Goal: Find specific page/section: Find specific page/section

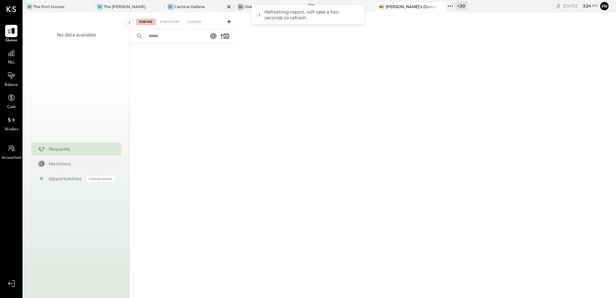
click at [186, 9] on div "Cantina Italiana" at bounding box center [189, 6] width 30 height 5
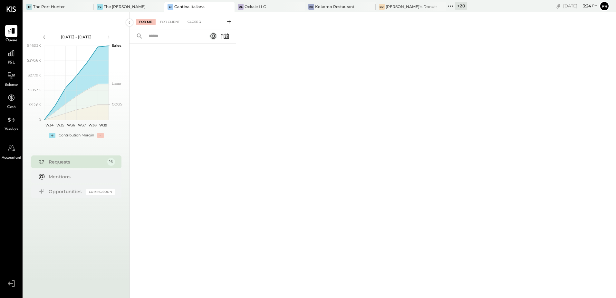
click at [196, 20] on div "Closed" at bounding box center [194, 22] width 20 height 6
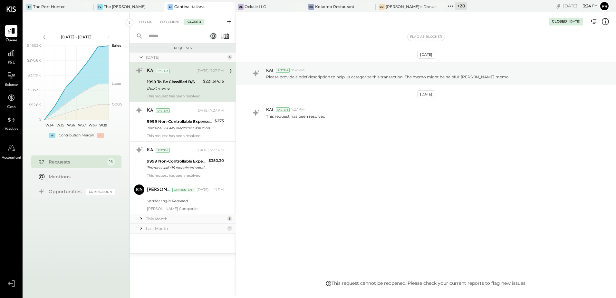
click at [180, 227] on div "Last Month" at bounding box center [186, 227] width 80 height 5
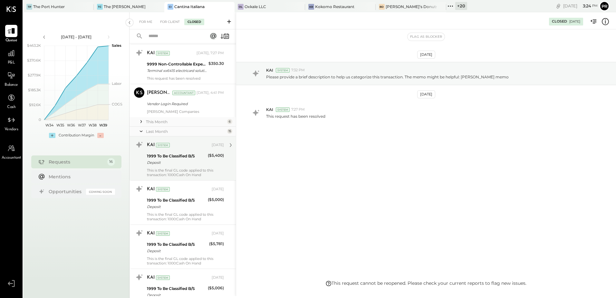
scroll to position [97, 0]
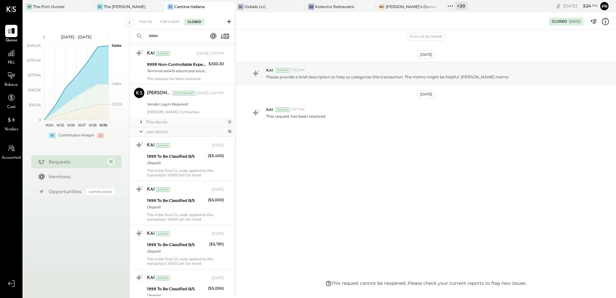
click at [168, 124] on div "This Month" at bounding box center [186, 121] width 80 height 5
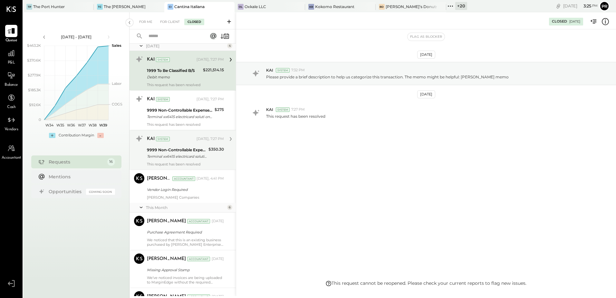
scroll to position [0, 0]
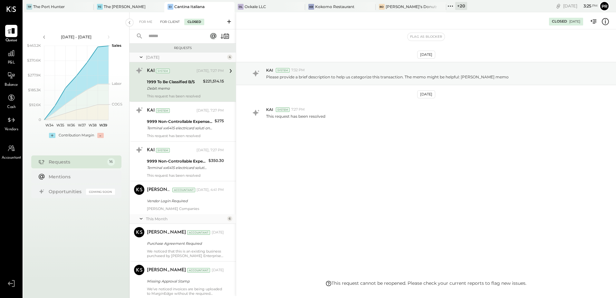
click at [170, 24] on div "For Client" at bounding box center [170, 22] width 26 height 6
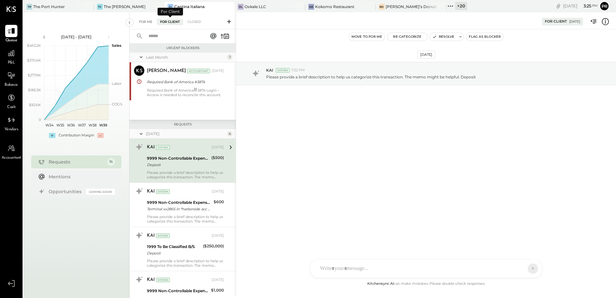
click at [153, 20] on div "For Me" at bounding box center [146, 22] width 20 height 6
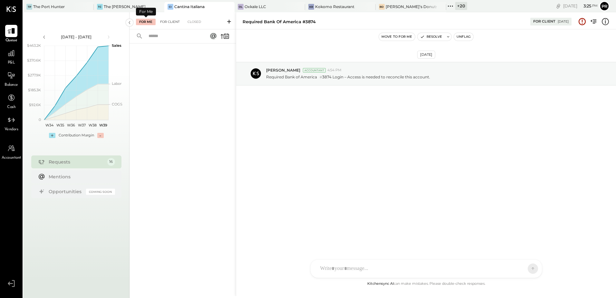
click at [166, 22] on div "For Client" at bounding box center [170, 22] width 26 height 6
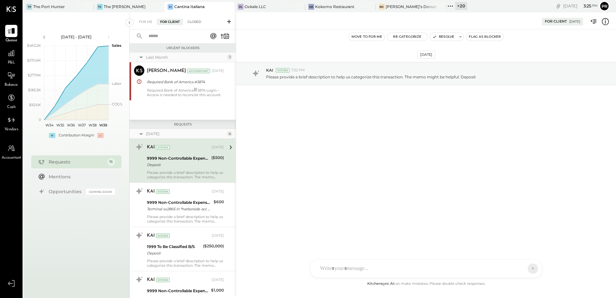
click at [197, 21] on div "Closed" at bounding box center [194, 22] width 20 height 6
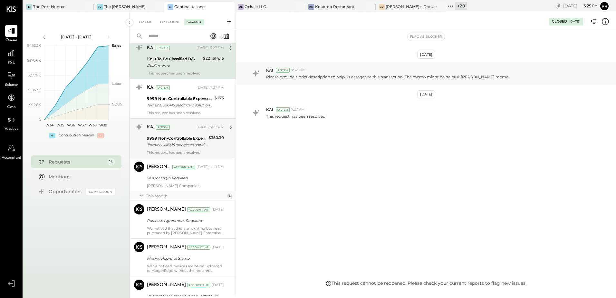
scroll to position [64, 0]
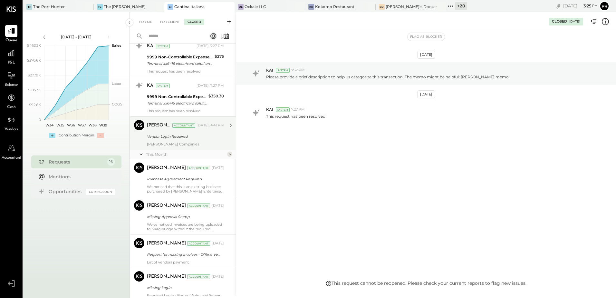
click at [180, 140] on div "Vendor Login Required" at bounding box center [184, 136] width 75 height 8
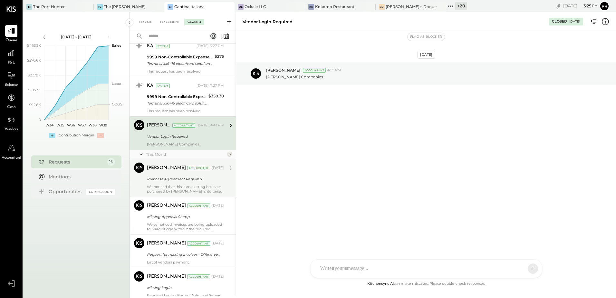
click at [183, 176] on div "Purchase Agreement Required" at bounding box center [184, 179] width 75 height 6
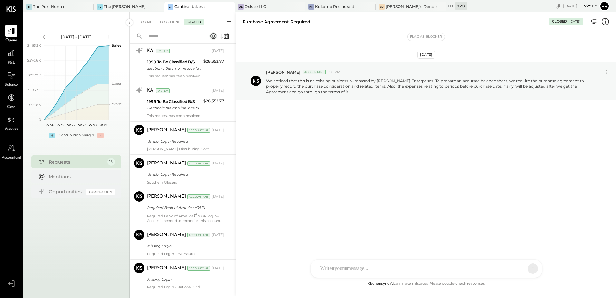
scroll to position [771, 0]
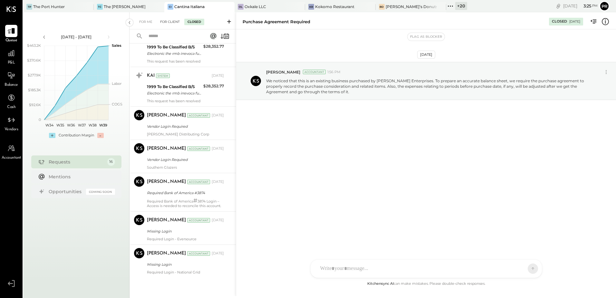
click at [163, 21] on div "For Client" at bounding box center [170, 22] width 26 height 6
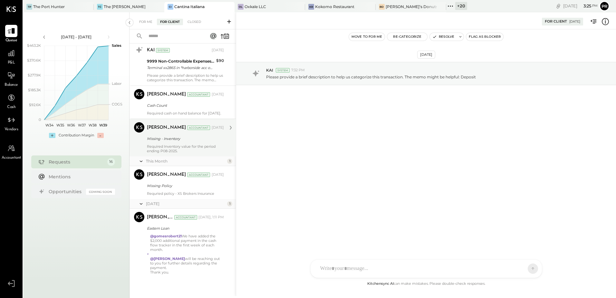
scroll to position [509, 0]
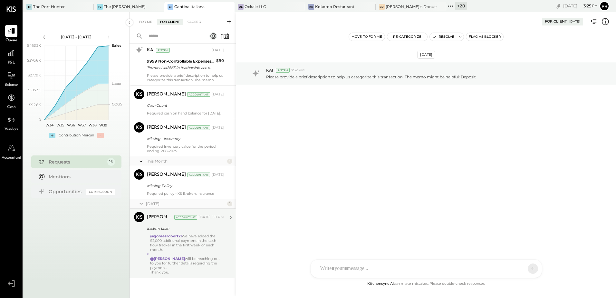
click at [191, 230] on div "Eastern Loan" at bounding box center [184, 228] width 75 height 6
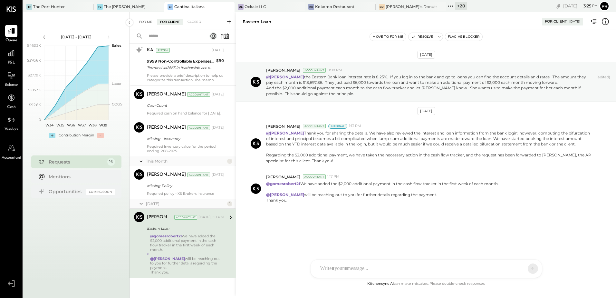
click at [141, 20] on div "For Me" at bounding box center [146, 22] width 20 height 6
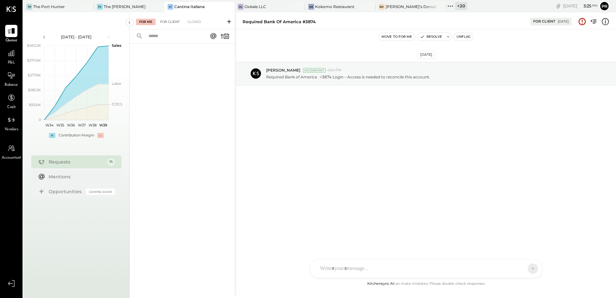
click at [166, 21] on div "For Client" at bounding box center [170, 22] width 26 height 6
